Goal: Information Seeking & Learning: Learn about a topic

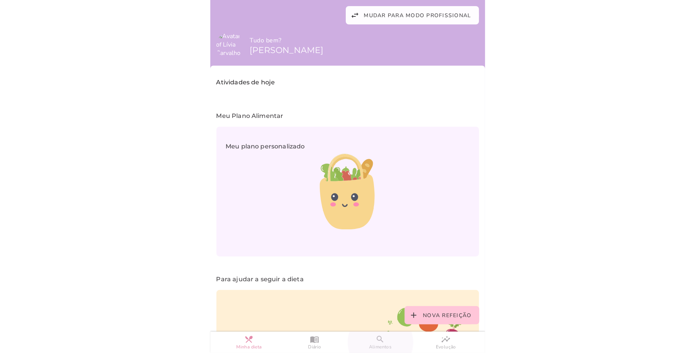
click at [0, 0] on slot "search" at bounding box center [0, 0] width 0 height 0
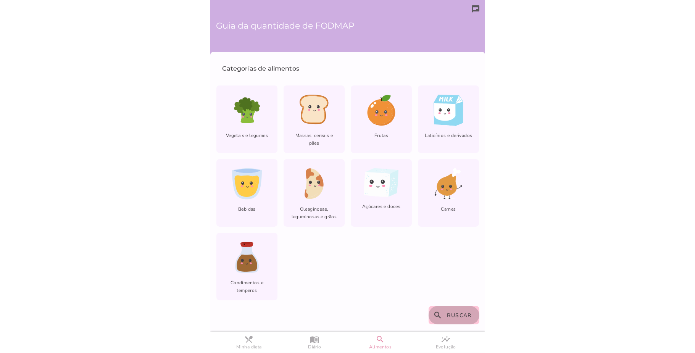
click at [454, 310] on button "search Buscar" at bounding box center [453, 315] width 51 height 18
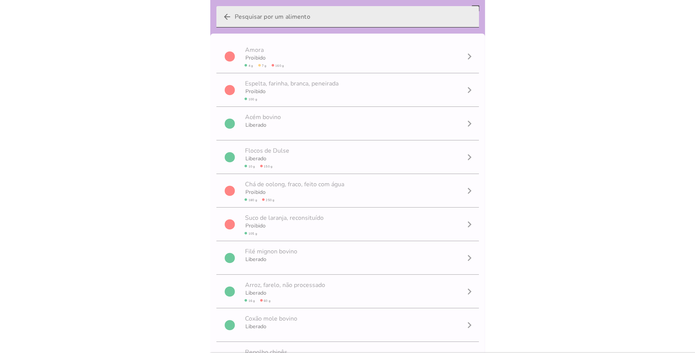
click at [265, 20] on input "arrow_back" at bounding box center [354, 16] width 238 height 21
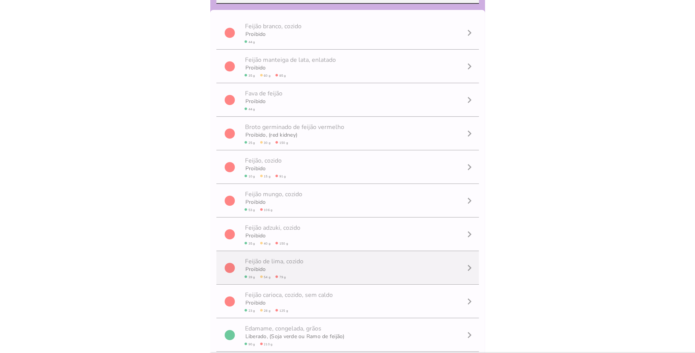
scroll to position [23, 0]
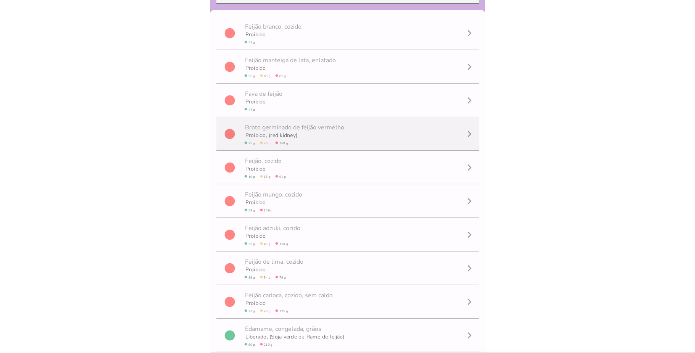
type input "feijão"
type mwc-textfield "feijão"
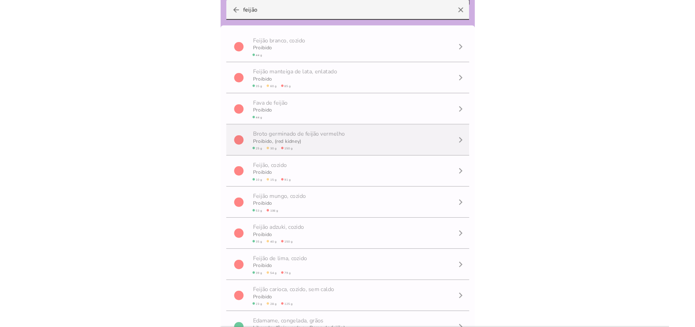
scroll to position [0, 0]
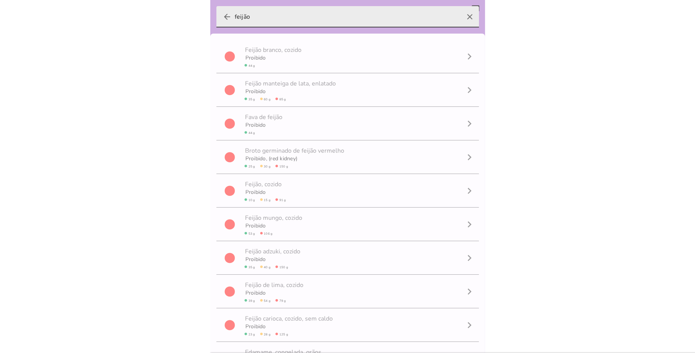
click at [224, 15] on icon "arrow_back" at bounding box center [226, 16] width 9 height 9
click at [235, 15] on input "feijão" at bounding box center [348, 16] width 226 height 21
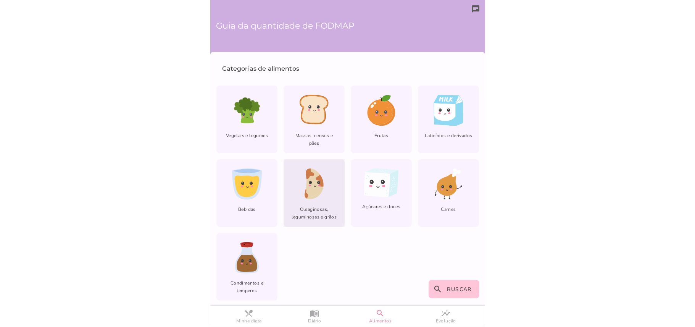
click at [306, 202] on div "lfm-list-nuts Oleaginosas, leguminosas e grãos" at bounding box center [313, 193] width 61 height 68
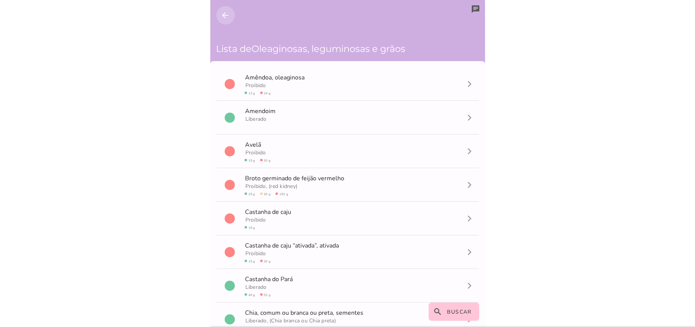
click at [226, 12] on icon "arrow_back" at bounding box center [225, 15] width 9 height 9
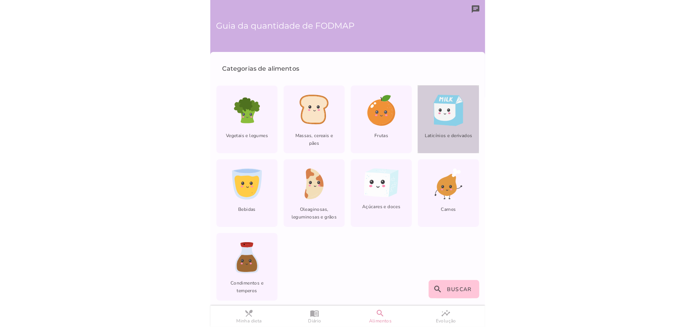
click at [443, 133] on span "Laticínios e derivados" at bounding box center [448, 139] width 61 height 14
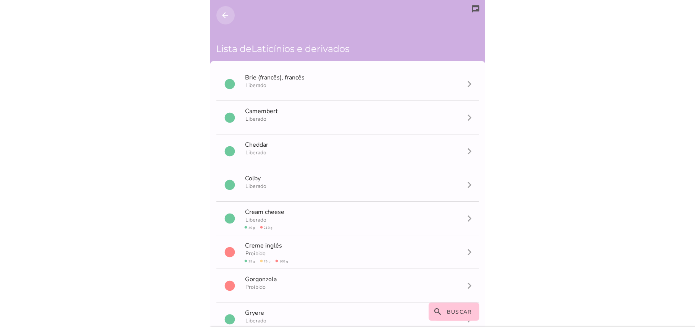
click at [224, 17] on icon "arrow_back" at bounding box center [225, 15] width 9 height 9
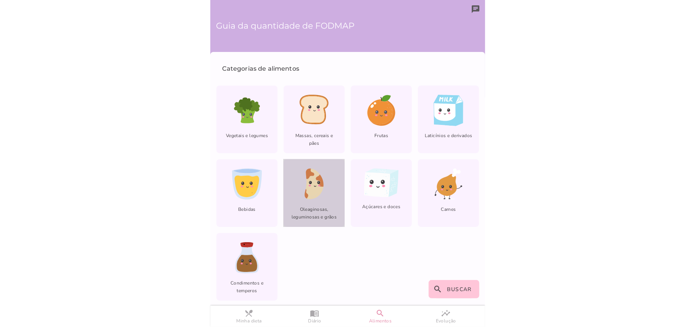
click at [284, 177] on div "lfm-list-nuts Oleaginosas, leguminosas e grãos" at bounding box center [313, 193] width 61 height 68
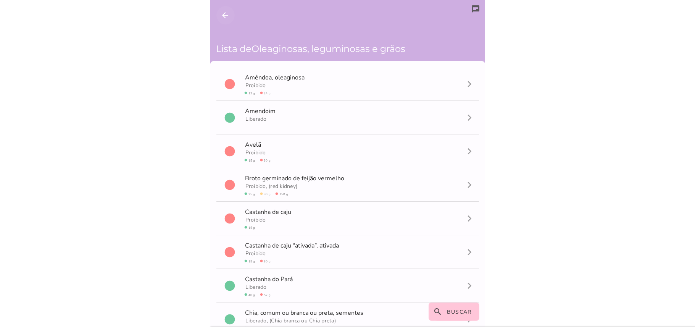
click at [224, 13] on icon "arrow_back" at bounding box center [225, 15] width 9 height 9
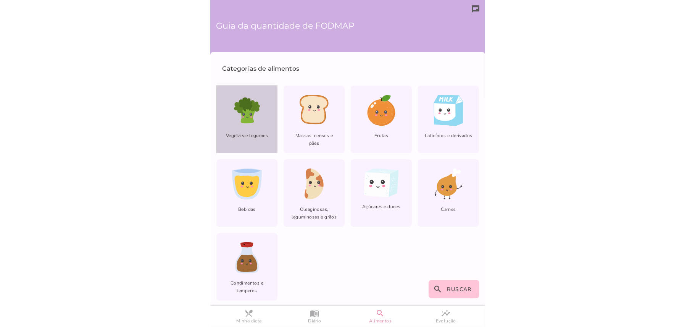
click at [265, 126] on div "Vegetais e legumes" at bounding box center [246, 119] width 61 height 68
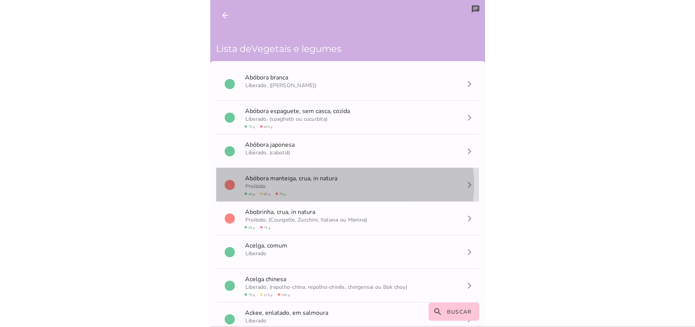
click at [264, 182] on span "Proibido" at bounding box center [255, 185] width 21 height 7
